Goal: Task Accomplishment & Management: Complete application form

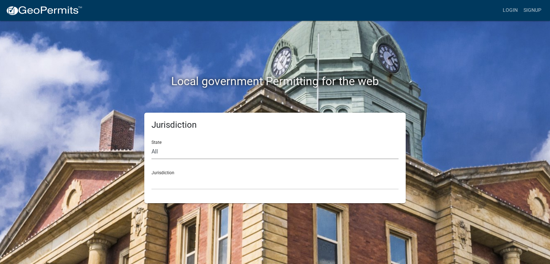
click at [164, 150] on select "All [US_STATE] [US_STATE] [US_STATE] [US_STATE] [US_STATE] [US_STATE] [US_STATE…" at bounding box center [274, 152] width 247 height 15
select select "[US_STATE]"
click at [151, 145] on select "All [US_STATE] [US_STATE] [US_STATE] [US_STATE] [US_STATE] [US_STATE] [US_STATE…" at bounding box center [274, 152] width 247 height 15
click at [174, 179] on select "[GEOGRAPHIC_DATA], [US_STATE] [GEOGRAPHIC_DATA], [US_STATE] [GEOGRAPHIC_DATA], …" at bounding box center [274, 182] width 247 height 15
click at [529, 9] on link "Signup" at bounding box center [532, 11] width 24 height 14
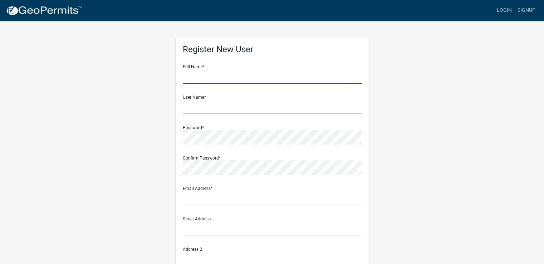
click at [196, 75] on input "text" at bounding box center [272, 76] width 179 height 15
type input "[PERSON_NAME]"
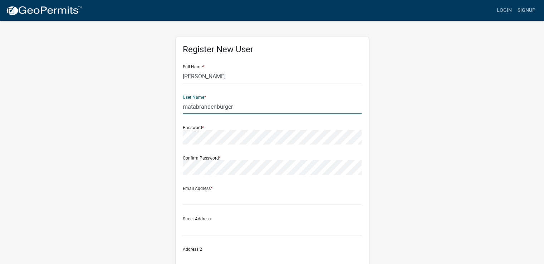
type input "matabrandenburger"
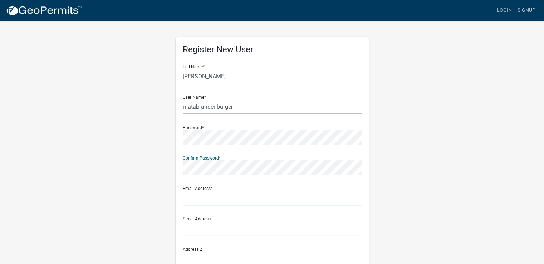
click at [219, 201] on input "text" at bounding box center [272, 198] width 179 height 15
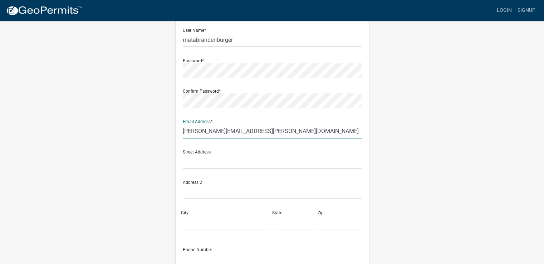
scroll to position [72, 0]
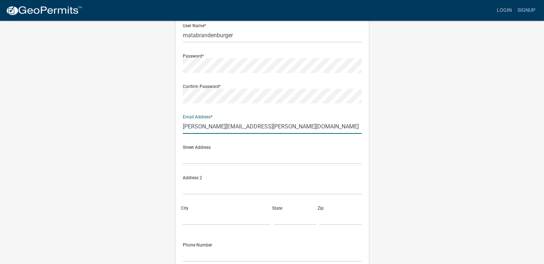
type input "[PERSON_NAME][EMAIL_ADDRESS][PERSON_NAME][DOMAIN_NAME]"
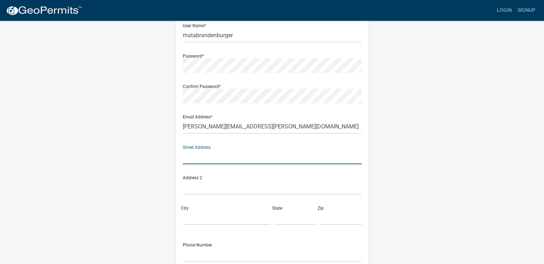
click at [224, 159] on input "text" at bounding box center [272, 157] width 179 height 15
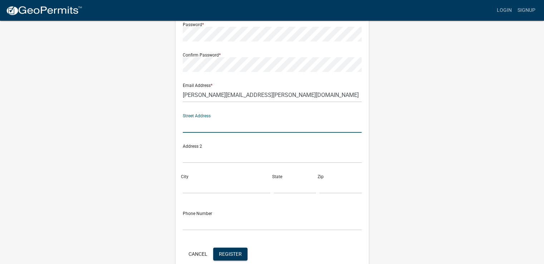
scroll to position [67, 0]
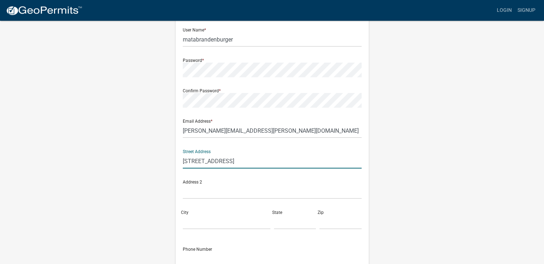
type input "[STREET_ADDRESS]"
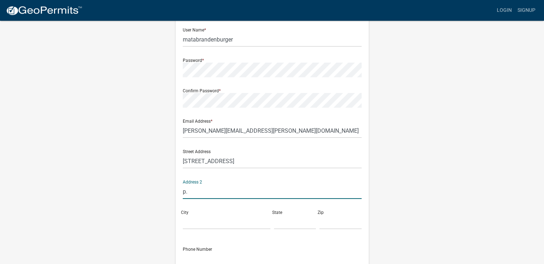
type input "p"
type input "P.O. Box 4561"
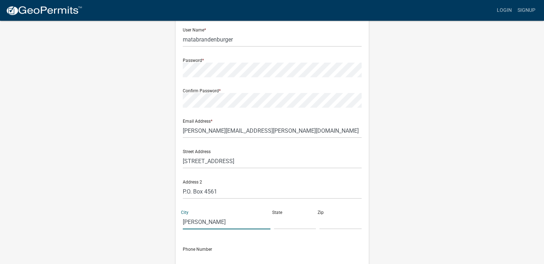
type input "[PERSON_NAME]"
type input "ND"
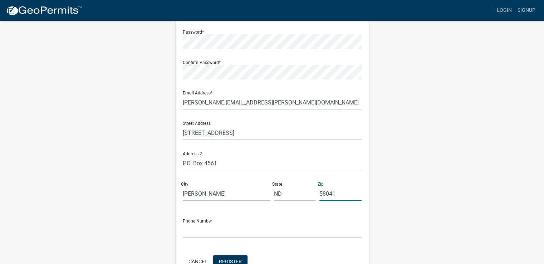
scroll to position [139, 0]
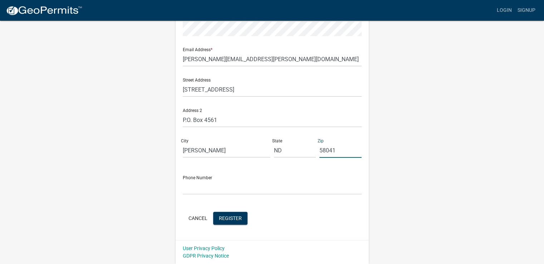
type input "58041"
click at [213, 191] on input "text" at bounding box center [272, 187] width 179 height 15
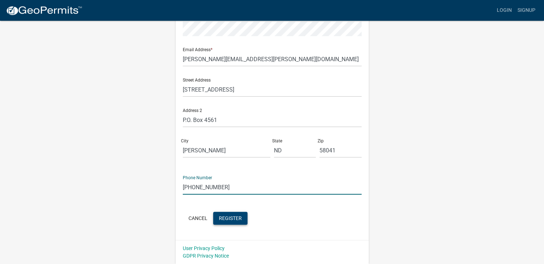
type input "701-640-5578"
click at [229, 219] on span "Register" at bounding box center [230, 218] width 23 height 6
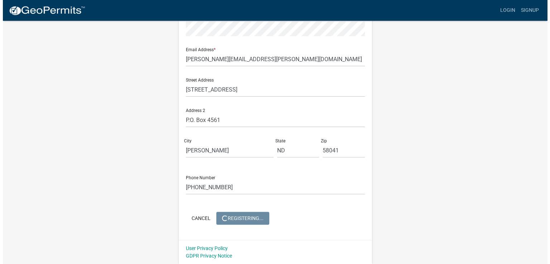
scroll to position [0, 0]
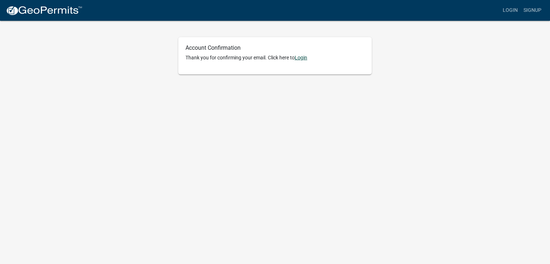
click at [306, 58] on link "Login" at bounding box center [300, 58] width 13 height 6
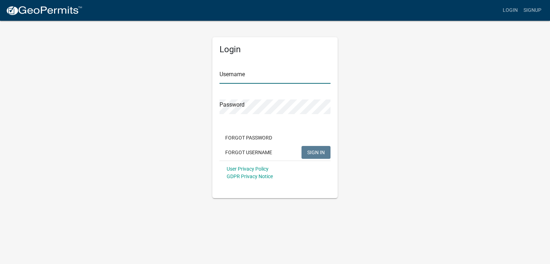
click at [262, 76] on input "Username" at bounding box center [274, 76] width 111 height 15
type input "matabrandenburger"
click at [318, 156] on button "SIGN IN" at bounding box center [315, 152] width 29 height 13
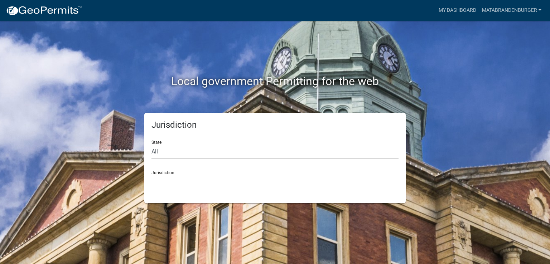
click at [263, 152] on select "All [US_STATE] [US_STATE] [US_STATE] [US_STATE] [US_STATE] [US_STATE] [US_STATE…" at bounding box center [274, 152] width 247 height 15
click at [195, 153] on select "All [US_STATE] [US_STATE] [US_STATE] [US_STATE] [US_STATE] [US_STATE] [US_STATE…" at bounding box center [274, 152] width 247 height 15
select select "[US_STATE]"
click at [151, 145] on select "All [US_STATE] [US_STATE] [US_STATE] [US_STATE] [US_STATE] [US_STATE] [US_STATE…" at bounding box center [274, 152] width 247 height 15
click at [189, 180] on select "[GEOGRAPHIC_DATA], [US_STATE] [GEOGRAPHIC_DATA], [US_STATE] [GEOGRAPHIC_DATA], …" at bounding box center [274, 182] width 247 height 15
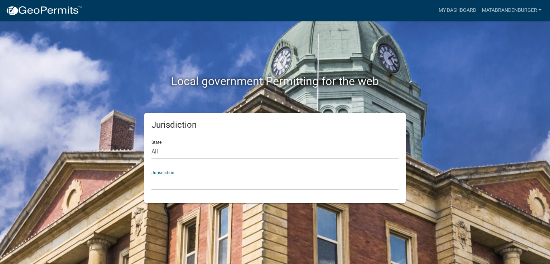
click at [165, 184] on select "[GEOGRAPHIC_DATA], [US_STATE] [GEOGRAPHIC_DATA], [US_STATE] [GEOGRAPHIC_DATA], …" at bounding box center [274, 182] width 247 height 15
click at [166, 182] on select "[GEOGRAPHIC_DATA], [US_STATE] [GEOGRAPHIC_DATA], [US_STATE] [GEOGRAPHIC_DATA], …" at bounding box center [274, 182] width 247 height 15
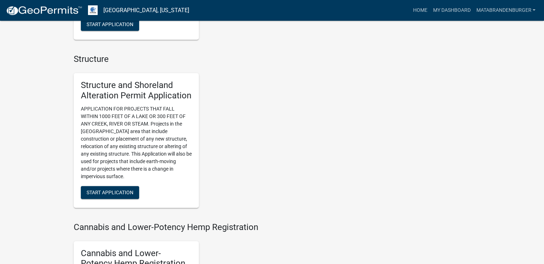
scroll to position [537, 0]
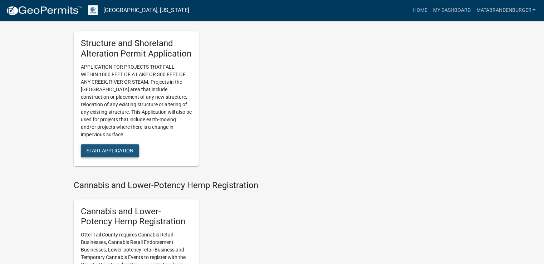
click at [126, 153] on span "Start Application" at bounding box center [110, 150] width 47 height 6
